Goal: Find specific page/section: Find specific page/section

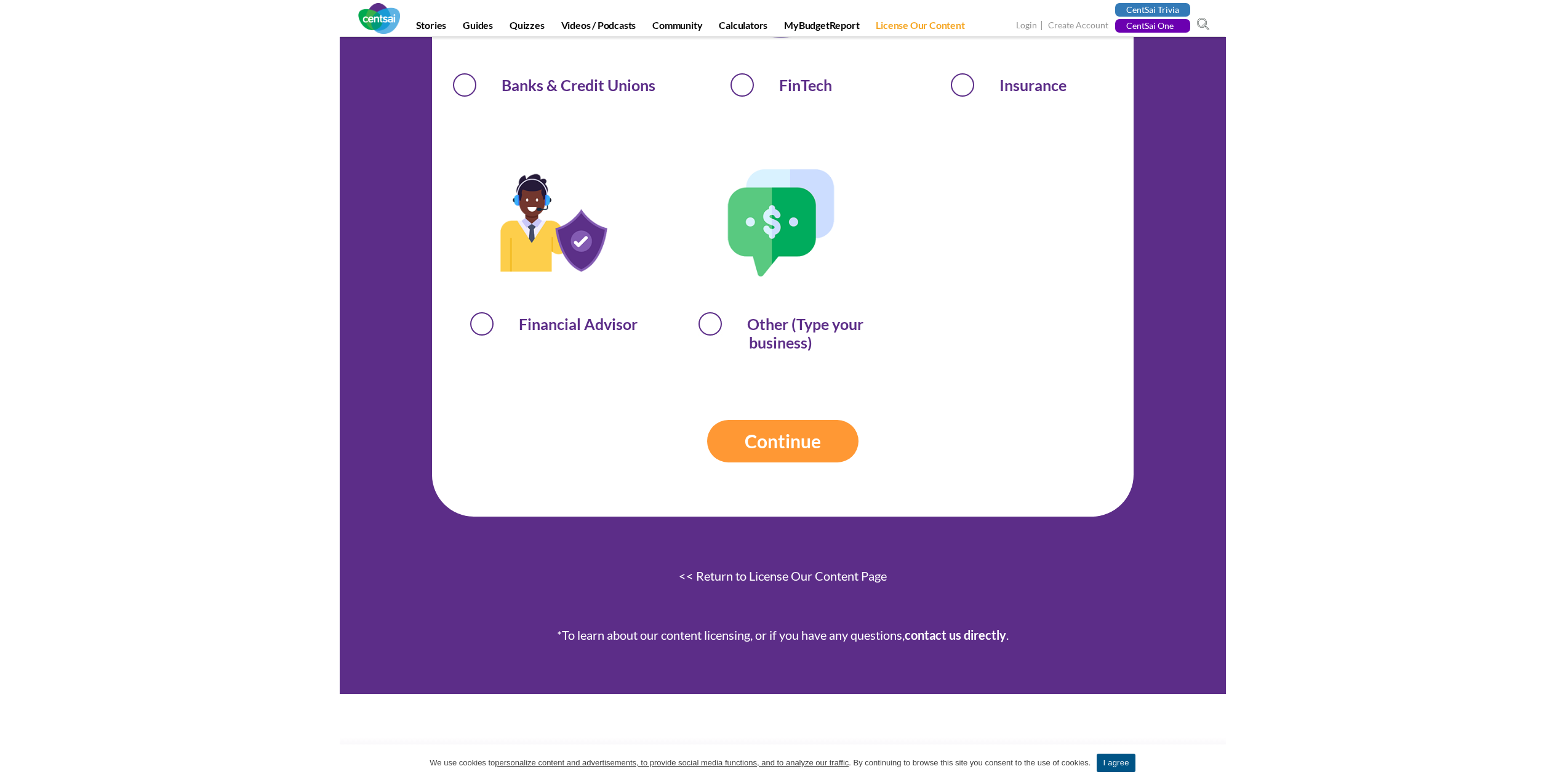
scroll to position [736, 0]
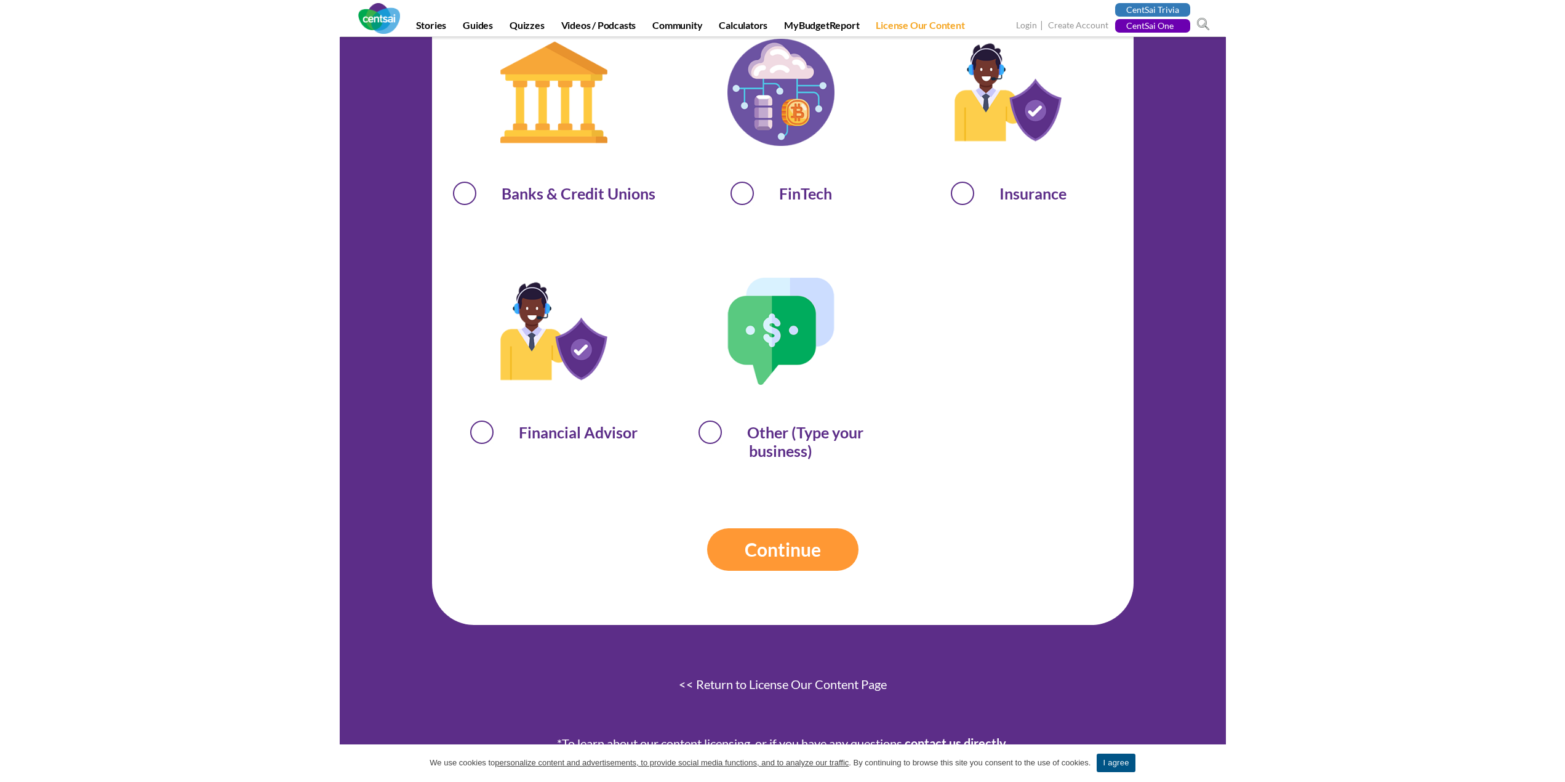
click at [487, 426] on span "Financial Advisor" at bounding box center [554, 430] width 212 height 22
radio input "true"
click at [769, 560] on input "Continue" at bounding box center [782, 549] width 151 height 42
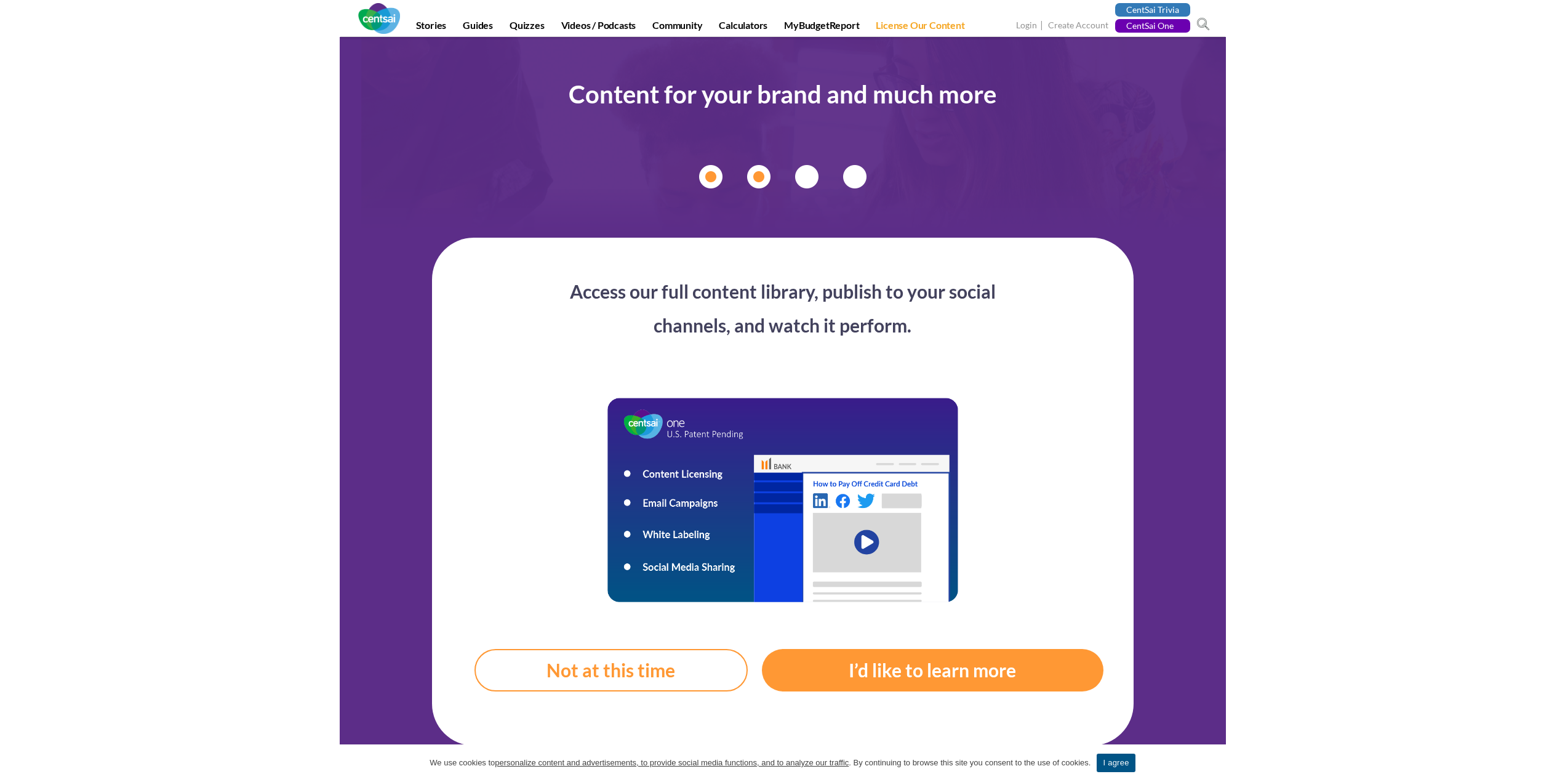
scroll to position [0, 0]
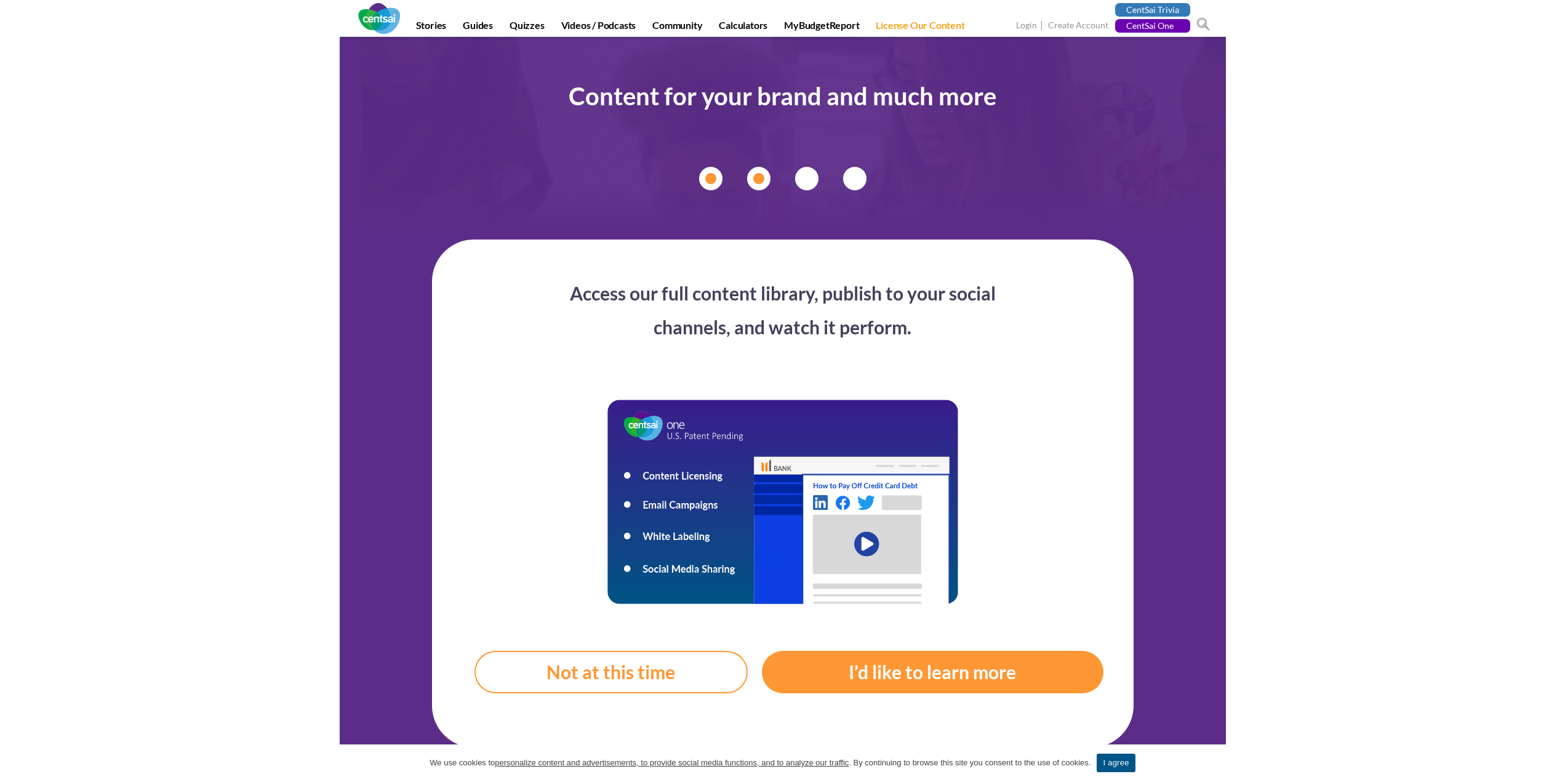
click at [782, 181] on img at bounding box center [782, 178] width 167 height 23
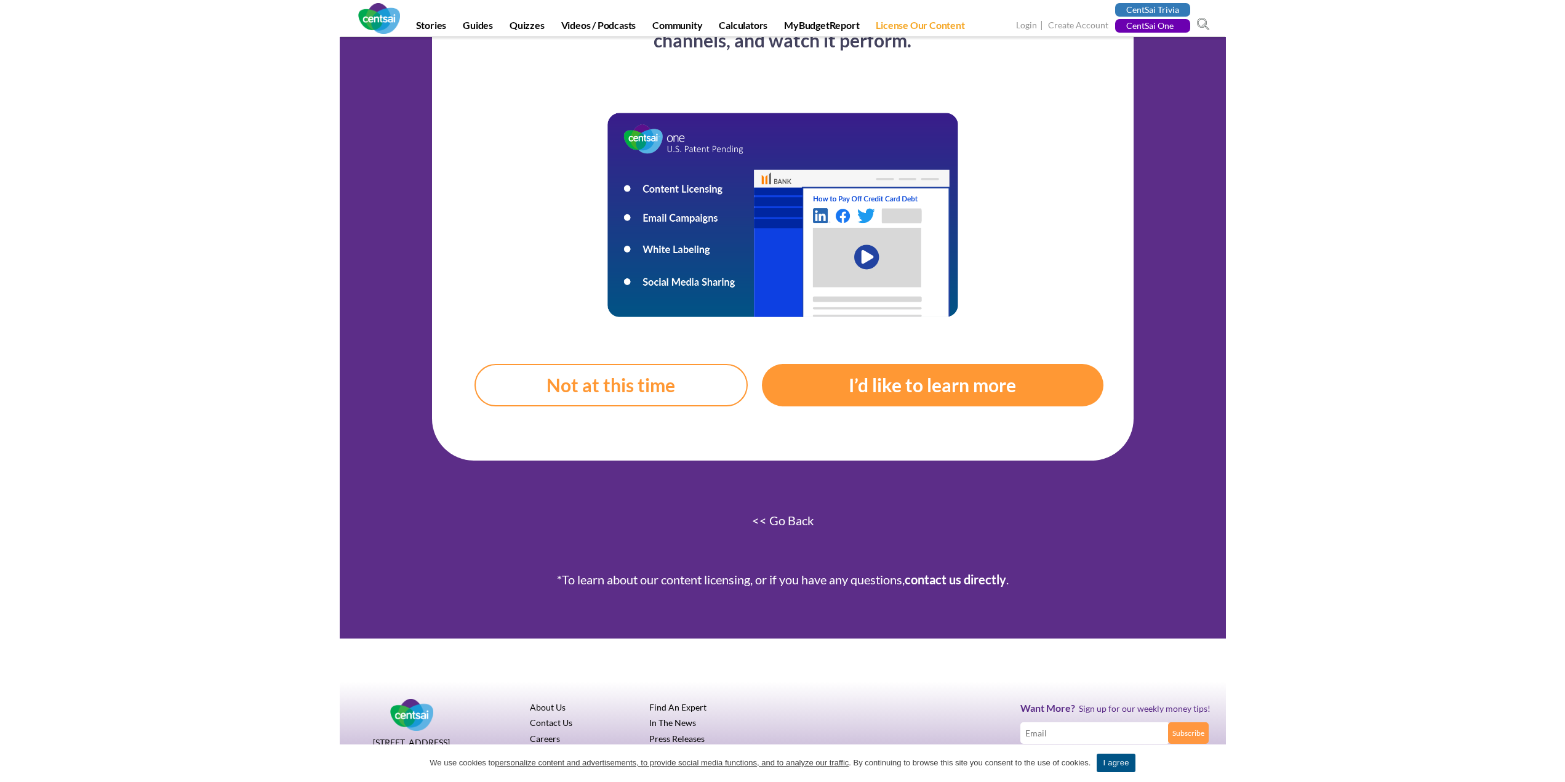
scroll to position [308, 0]
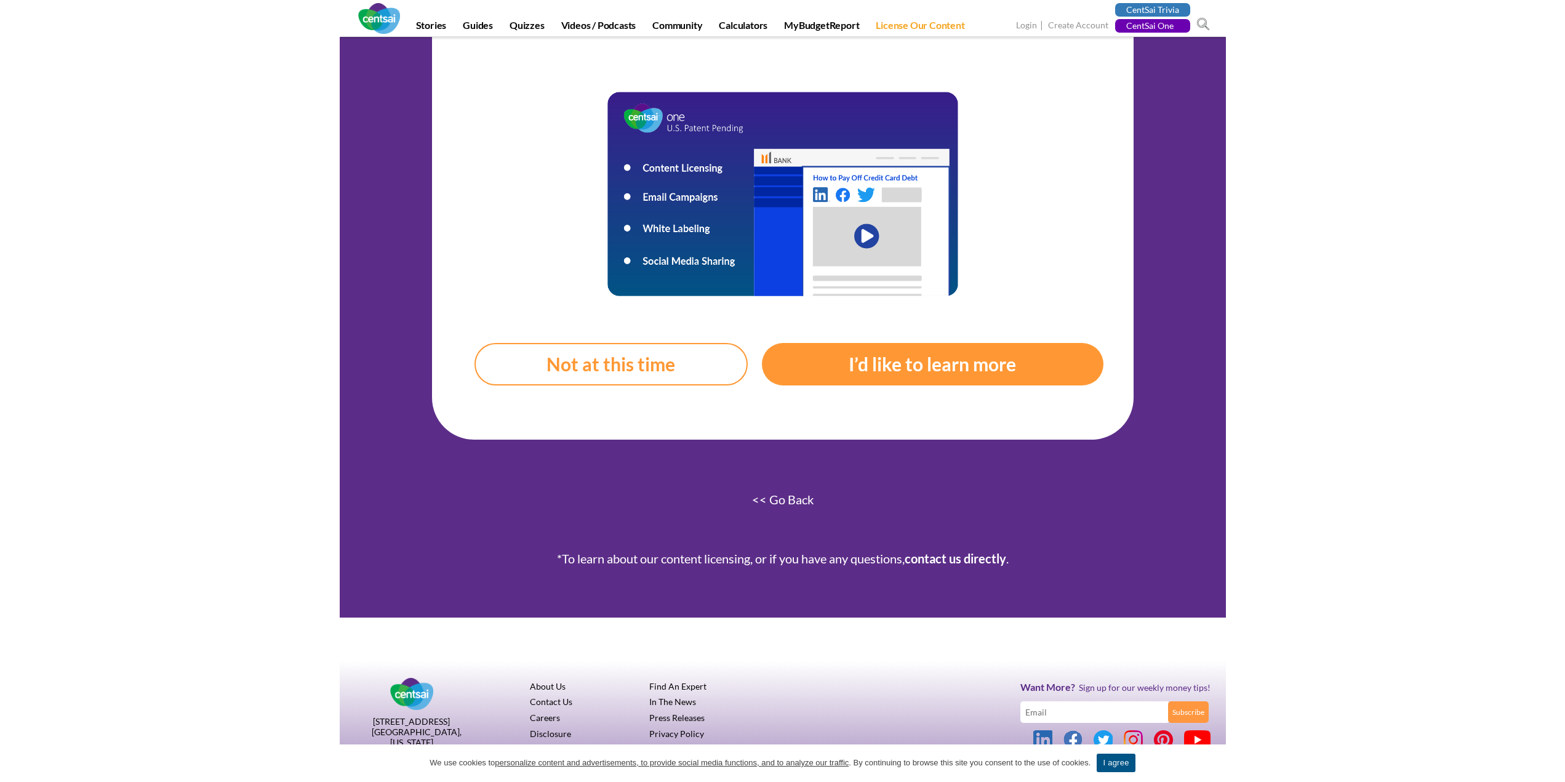
click at [391, 25] on img at bounding box center [379, 18] width 42 height 31
